Goal: Information Seeking & Learning: Compare options

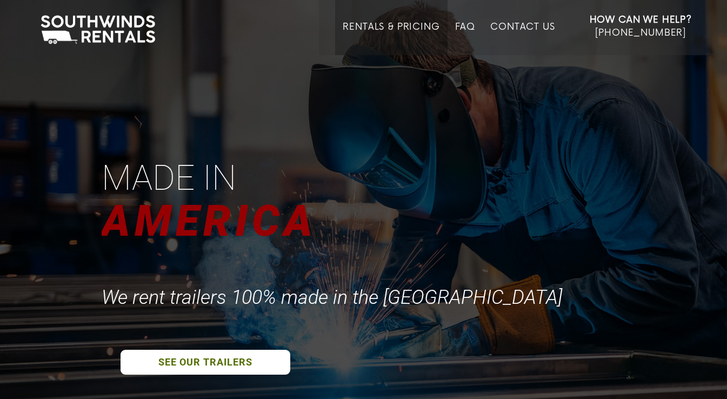
click at [378, 23] on link "Rentals & Pricing" at bounding box center [391, 39] width 97 height 34
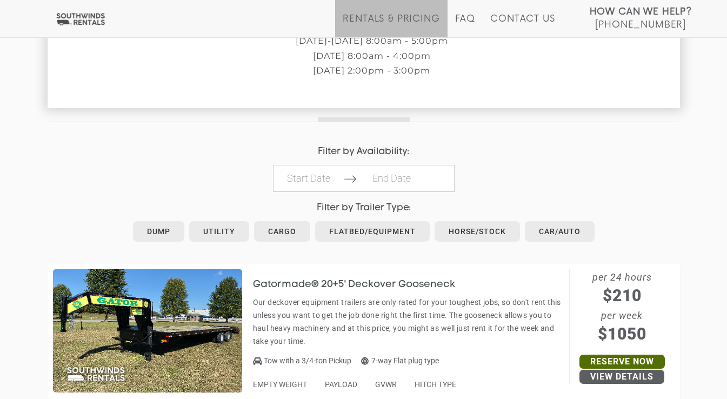
scroll to position [433, 0]
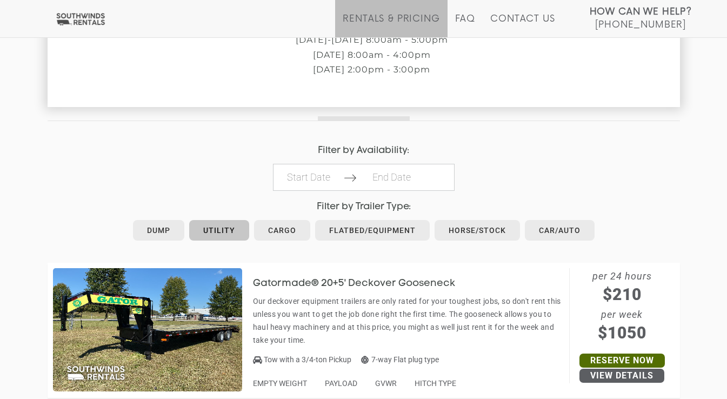
click at [221, 227] on link "Utility" at bounding box center [219, 230] width 60 height 21
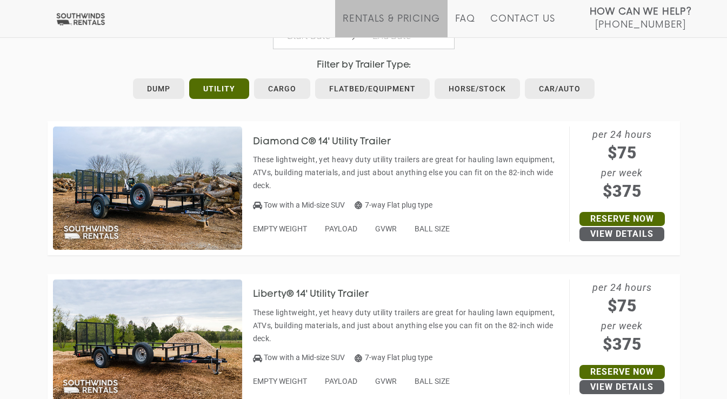
scroll to position [487, 0]
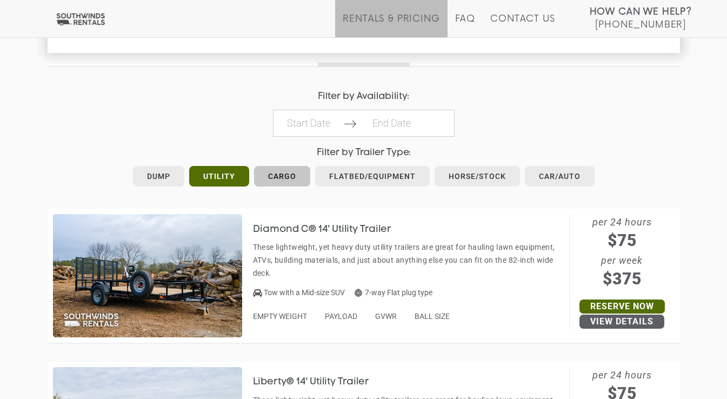
click at [282, 175] on link "Cargo" at bounding box center [282, 176] width 56 height 21
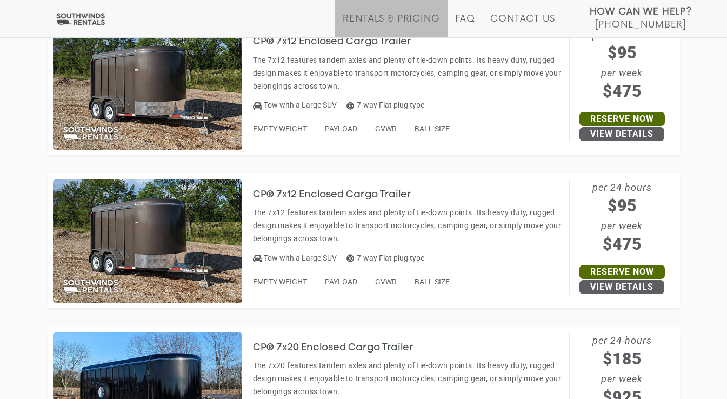
scroll to position [1406, 0]
